Goal: Task Accomplishment & Management: Manage account settings

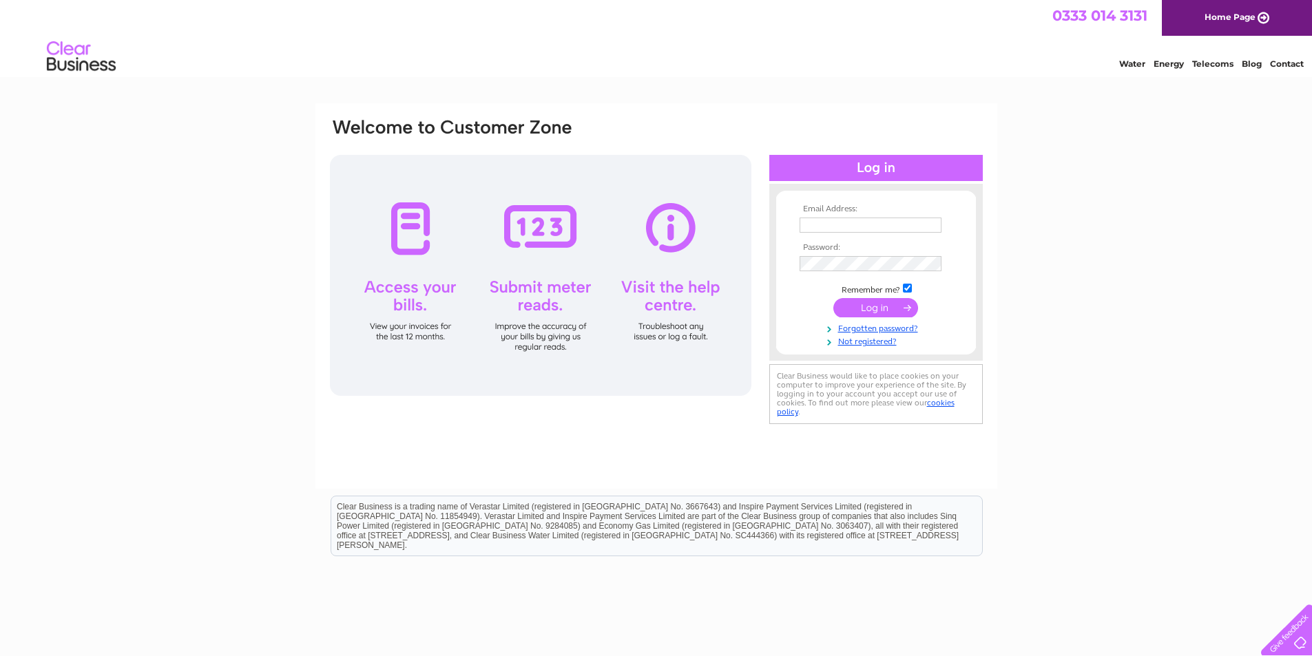
type input "[EMAIL_ADDRESS][DOMAIN_NAME]"
click at [890, 313] on input "submit" at bounding box center [875, 307] width 85 height 19
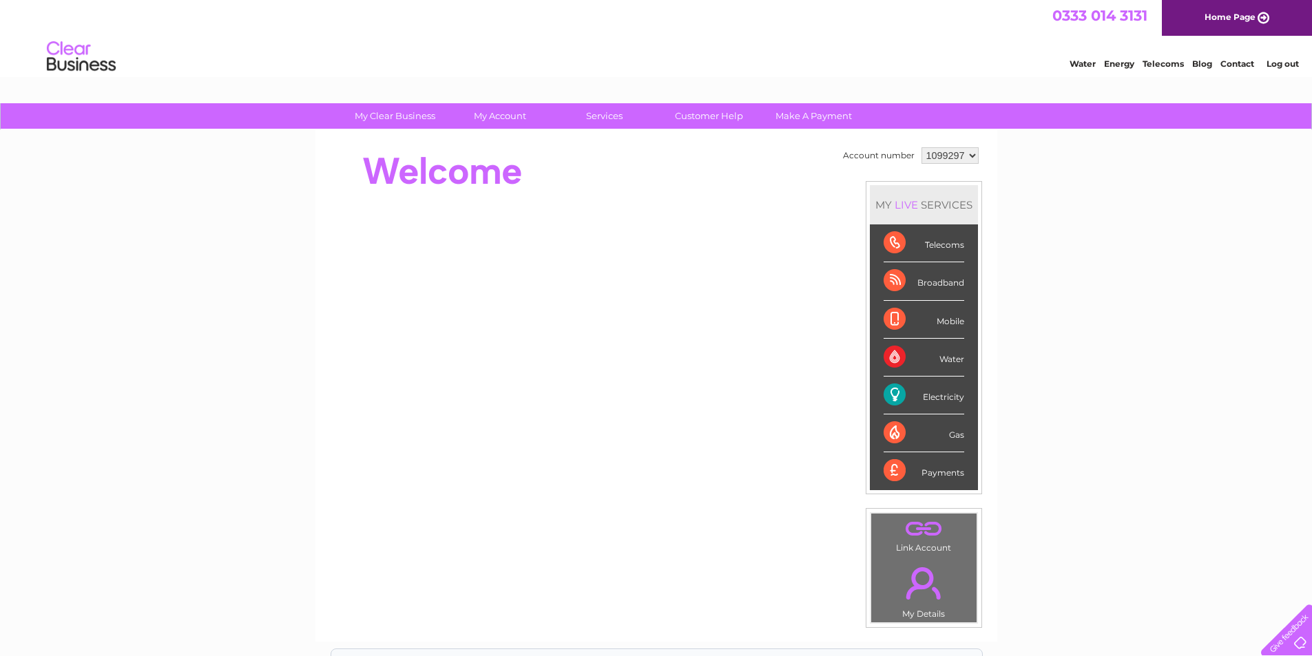
click at [892, 246] on div "Telecoms" at bounding box center [924, 244] width 81 height 38
click at [895, 240] on div "Telecoms" at bounding box center [924, 244] width 81 height 38
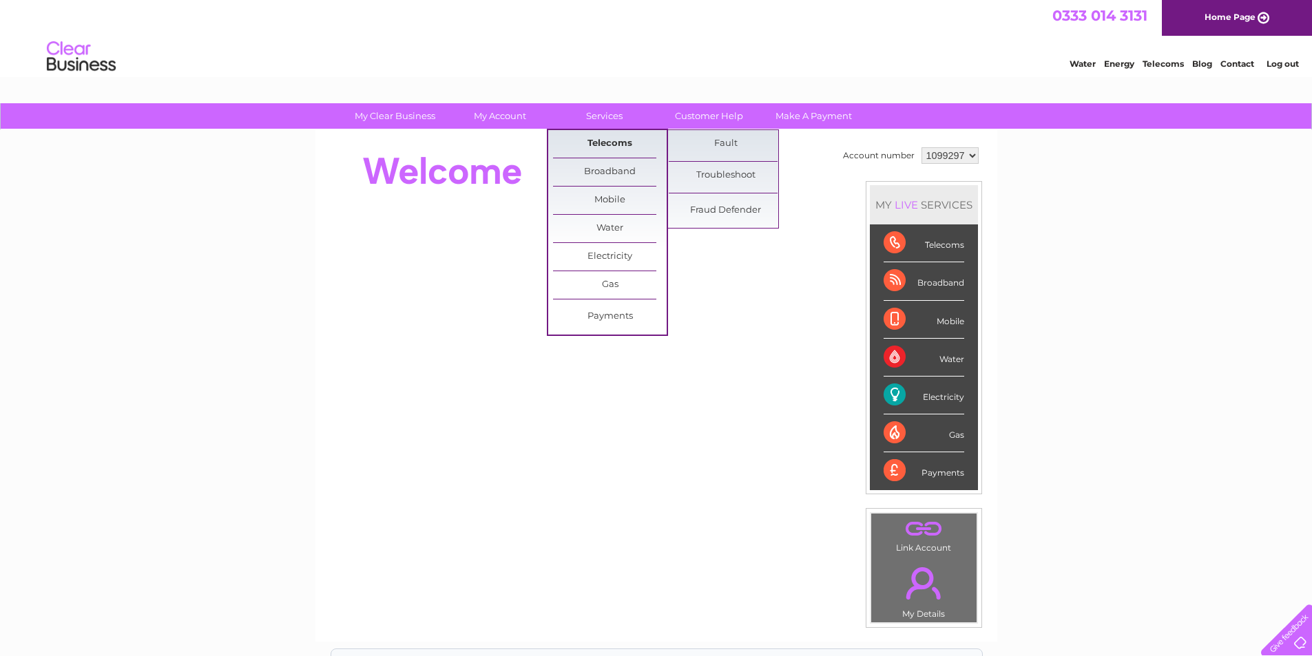
click at [592, 136] on link "Telecoms" at bounding box center [610, 144] width 114 height 28
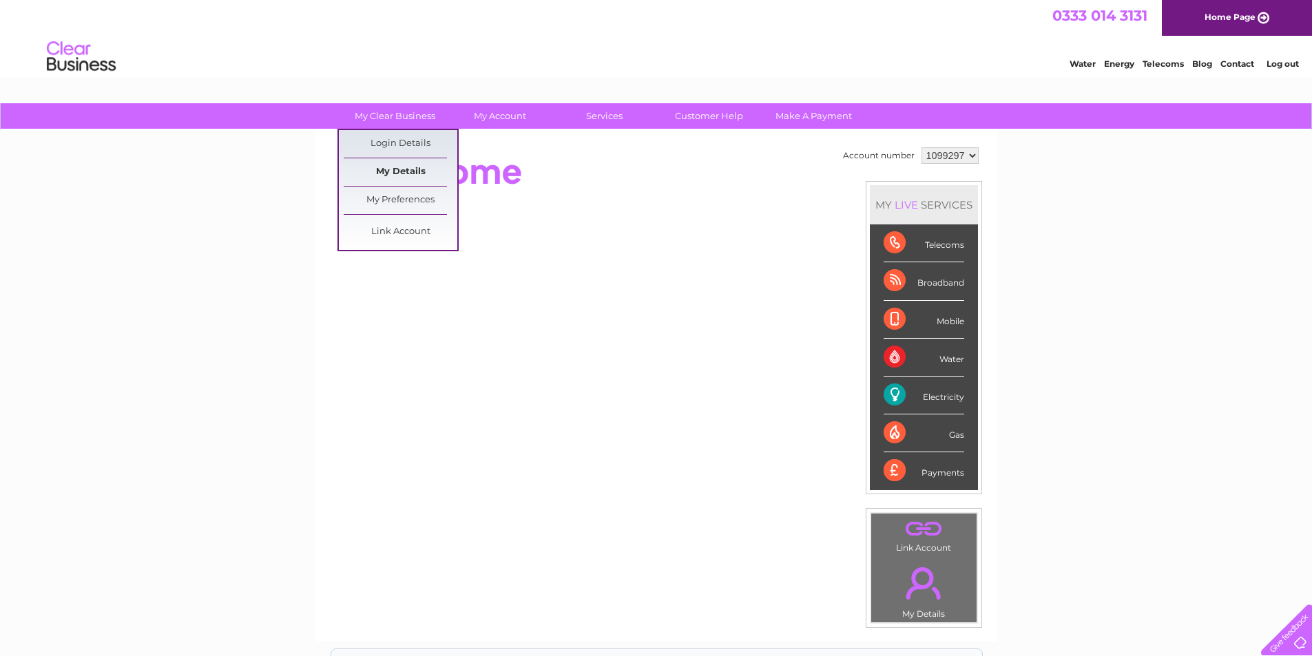
click at [393, 169] on link "My Details" at bounding box center [401, 172] width 114 height 28
